Goal: Check status: Check status

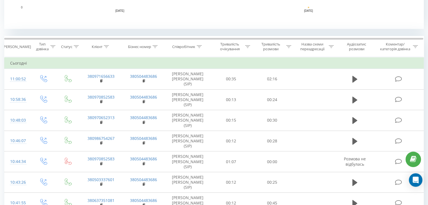
scroll to position [225, 0]
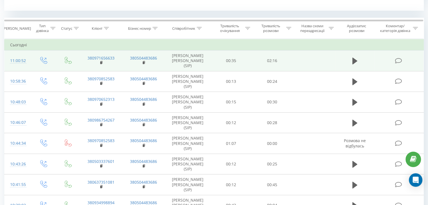
click at [336, 60] on td at bounding box center [354, 61] width 39 height 21
click at [357, 62] on icon at bounding box center [354, 61] width 5 height 8
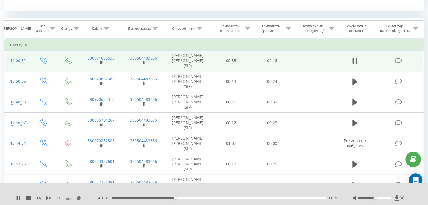
click at [21, 198] on div "1 x" at bounding box center [57, 198] width 82 height 6
click at [16, 199] on icon at bounding box center [18, 198] width 4 height 4
click at [17, 198] on icon at bounding box center [18, 198] width 3 height 4
click at [15, 199] on div "1 x - 01:08 01:08 01:08" at bounding box center [214, 195] width 428 height 22
click at [19, 195] on div "1 x" at bounding box center [57, 198] width 82 height 6
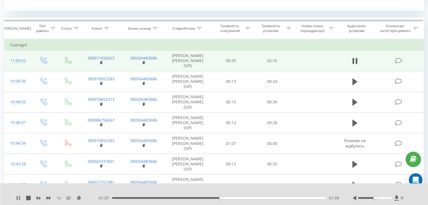
click at [17, 197] on icon at bounding box center [17, 198] width 1 height 4
click at [19, 197] on icon at bounding box center [18, 198] width 4 height 4
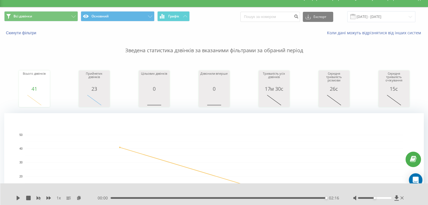
scroll to position [0, 0]
